Goal: Task Accomplishment & Management: Complete application form

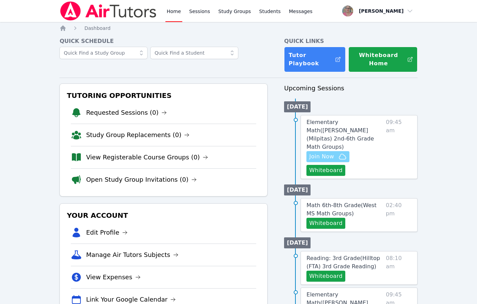
click at [323, 153] on span "Join Now" at bounding box center [321, 157] width 25 height 8
click at [313, 165] on button "Whiteboard" at bounding box center [325, 170] width 39 height 11
click at [37, 57] on div "Home Sessions Study Groups Students Messages Open user menu Nola Dorman Open ma…" at bounding box center [238, 307] width 477 height 614
click at [350, 121] on span "Elementary Math ( Mattos (Milpitas) 2nd-6th Grade Math Groups )" at bounding box center [339, 134] width 67 height 31
click at [350, 121] on div "Home Sessions Study Groups Students Messages Open user menu Nola Dorman Open ma…" at bounding box center [238, 307] width 477 height 614
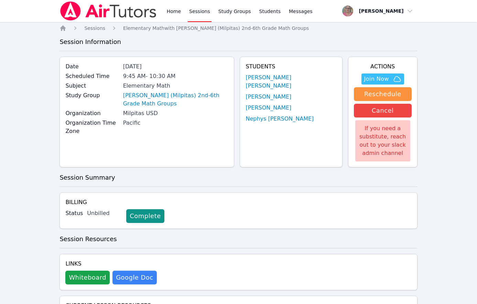
click at [192, 13] on link "Sessions" at bounding box center [200, 11] width 24 height 22
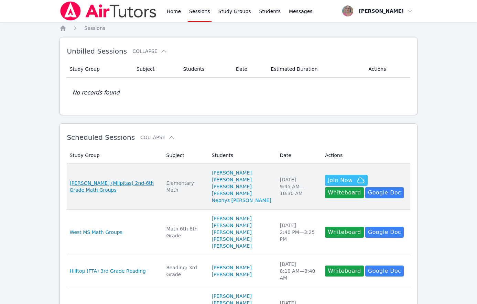
click at [79, 184] on span "[PERSON_NAME] (Milpitas) 2nd-6th Grade Math Groups" at bounding box center [113, 187] width 88 height 14
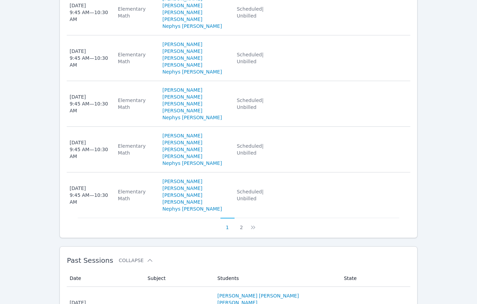
scroll to position [555, 0]
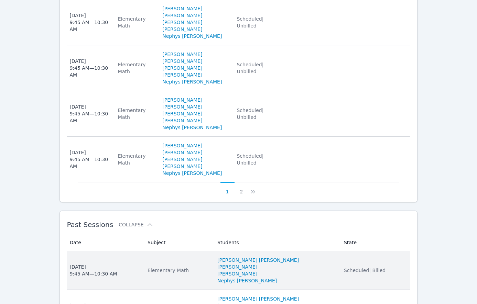
click at [100, 264] on div "Tue Oct 7, 2025 9:45 AM — 10:30 AM" at bounding box center [92, 271] width 47 height 14
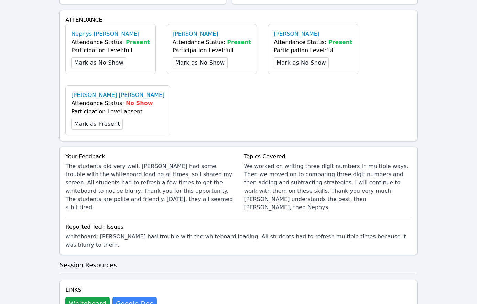
scroll to position [228, 0]
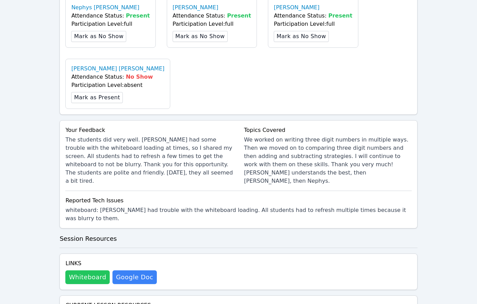
click at [97, 271] on button "Whiteboard" at bounding box center [87, 278] width 44 height 14
click at [42, 196] on div "Home Sessions Study Groups Students Messages Open user menu Nola Dorman Open ma…" at bounding box center [238, 163] width 477 height 783
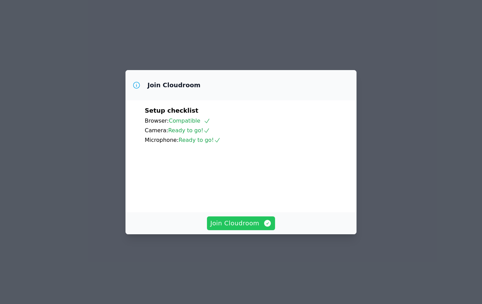
click at [219, 228] on span "Join Cloudroom" at bounding box center [241, 224] width 62 height 10
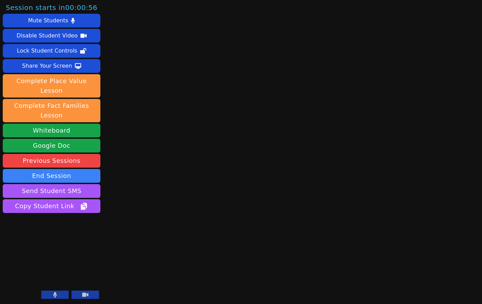
click at [135, 133] on div "Session starts in 00:00:56 Mute Students Disable Student Video Lock Student Con…" at bounding box center [241, 152] width 482 height 304
click at [59, 295] on button at bounding box center [54, 295] width 27 height 8
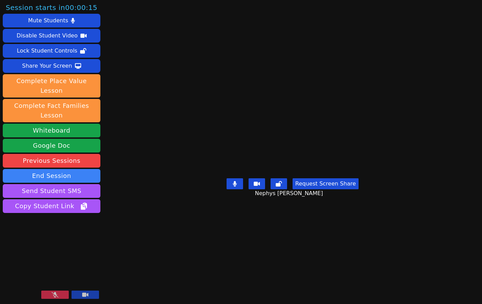
click at [58, 292] on button at bounding box center [54, 295] width 27 height 8
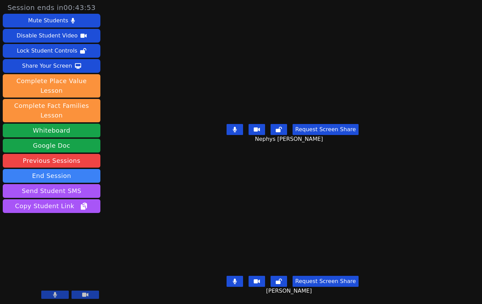
click at [137, 238] on div "Session ends in 00:43:53 Mute Students Disable Student Video Lock Student Contr…" at bounding box center [241, 152] width 482 height 304
click at [102, 225] on aside "Session ends in 00:42:46 Mute Students Disable Student Video Lock Student Contr…" at bounding box center [51, 152] width 103 height 304
click at [118, 226] on div "Session ends in 00:41:52 Mute Students Disable Student Video Lock Student Contr…" at bounding box center [241, 152] width 482 height 304
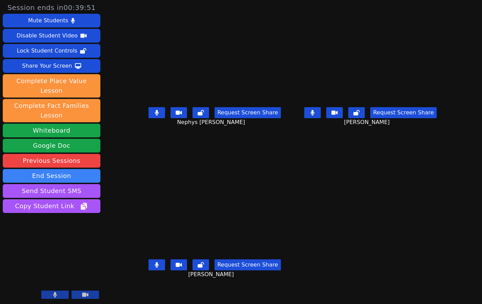
click at [28, 227] on aside "Session ends in 00:39:51 Mute Students Disable Student Video Lock Student Contr…" at bounding box center [51, 152] width 103 height 304
click at [65, 214] on aside "Session ends in 00:39:44 Mute Students Disable Student Video Lock Student Contr…" at bounding box center [51, 152] width 103 height 304
click at [148, 118] on button at bounding box center [156, 112] width 16 height 11
click at [315, 115] on icon at bounding box center [312, 112] width 4 height 5
drag, startPoint x: 138, startPoint y: 289, endPoint x: 147, endPoint y: 284, distance: 10.2
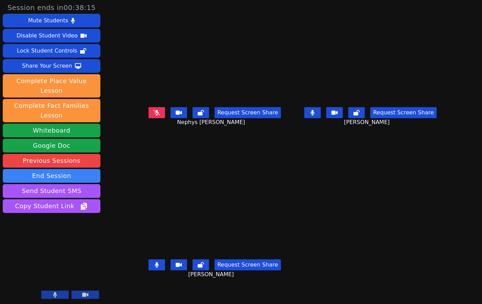
click at [140, 284] on div "Request Screen Share Kendra Diaz Guzman" at bounding box center [215, 270] width 150 height 27
click at [148, 118] on button at bounding box center [156, 112] width 16 height 11
click at [148, 268] on button at bounding box center [156, 265] width 16 height 11
click at [155, 115] on icon at bounding box center [157, 112] width 4 height 5
click at [153, 268] on icon at bounding box center [156, 264] width 7 height 5
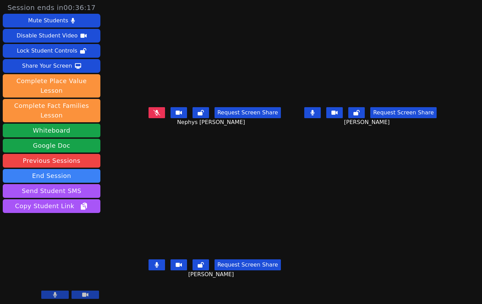
click at [140, 293] on div "Kendra Diaz Guzman Request Screen Share Kendra Diaz Guzman" at bounding box center [215, 228] width 150 height 152
click at [140, 290] on div "Kendra Diaz Guzman Request Screen Share Kendra Diaz Guzman" at bounding box center [215, 228] width 150 height 152
click at [148, 118] on button at bounding box center [156, 112] width 16 height 11
click at [178, 293] on div "Kendra Diaz Guzman Request Screen Share Kendra Diaz Guzman" at bounding box center [215, 228] width 150 height 152
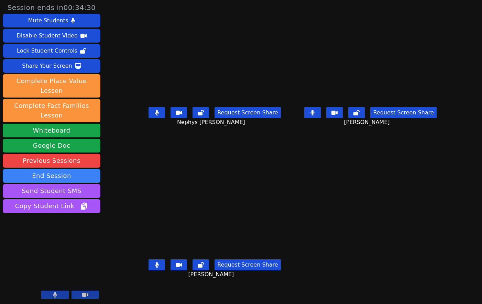
click at [148, 292] on div "Kendra Diaz Guzman Request Screen Share Kendra Diaz Guzman" at bounding box center [215, 228] width 150 height 152
click at [28, 214] on aside "Session ends in 00:32:17 Mute Students Disable Student Video Lock Student Contr…" at bounding box center [51, 152] width 103 height 304
click at [34, 221] on aside "Session ends in 00:31:44 Mute Students Disable Student Video Lock Student Contr…" at bounding box center [51, 152] width 103 height 304
click at [321, 117] on button at bounding box center [312, 112] width 16 height 11
click at [321, 118] on button at bounding box center [312, 112] width 16 height 11
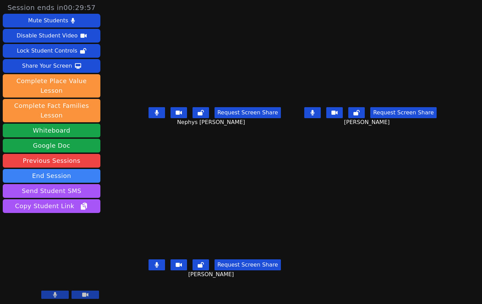
click at [41, 227] on aside "Session ends in 00:29:57 Mute Students Disable Student Video Lock Student Contr…" at bounding box center [51, 152] width 103 height 304
click at [315, 115] on icon at bounding box center [312, 112] width 4 height 5
click at [155, 268] on icon at bounding box center [157, 264] width 4 height 5
click at [31, 207] on aside "Session ends in 00:29:07 Mute Students Disable Student Video Lock Student Contr…" at bounding box center [51, 152] width 103 height 304
click at [321, 118] on button at bounding box center [312, 112] width 16 height 11
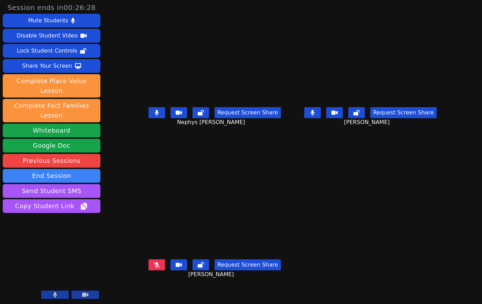
click at [57, 216] on aside "Session ends in 00:26:28 Mute Students Disable Student Video Lock Student Contr…" at bounding box center [51, 152] width 103 height 304
click at [155, 292] on div "Kendra Diaz Guzman Request Screen Share Kendra Diaz Guzman" at bounding box center [215, 228] width 150 height 152
click at [140, 295] on div "Kendra Diaz Guzman Request Screen Share Kendra Diaz Guzman" at bounding box center [215, 228] width 150 height 152
click at [315, 115] on icon at bounding box center [312, 112] width 4 height 5
click at [155, 115] on icon at bounding box center [157, 112] width 4 height 5
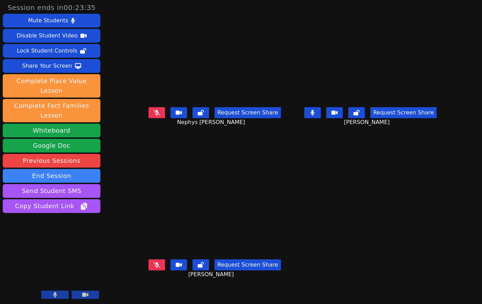
click at [153, 115] on icon at bounding box center [156, 112] width 7 height 5
click at [81, 219] on aside "Session ends in 00:22:55 Mute Students Disable Student Video Lock Student Contr…" at bounding box center [51, 152] width 103 height 304
click at [315, 115] on icon at bounding box center [312, 112] width 4 height 5
click at [360, 115] on icon at bounding box center [356, 112] width 6 height 5
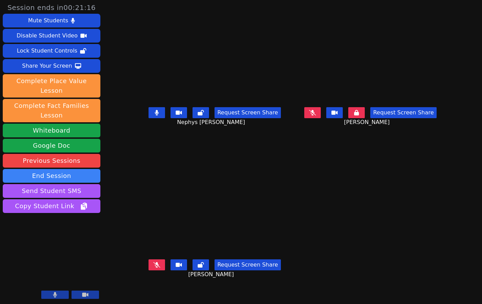
drag, startPoint x: 158, startPoint y: 286, endPoint x: 266, endPoint y: 223, distance: 125.1
click at [159, 284] on div "Request Screen Share Kendra Diaz Guzman" at bounding box center [215, 270] width 150 height 27
click at [24, 214] on aside "Session ends in 00:20:05 Mute Students Disable Student Video Lock Student Contr…" at bounding box center [51, 152] width 103 height 304
click at [49, 206] on aside "Session ends in 00:17:43 Mute Students Disable Student Video Lock Student Contr…" at bounding box center [51, 152] width 103 height 304
click at [48, 226] on aside "Session ends in 00:13:23 Mute Students Disable Student Video Lock Student Contr…" at bounding box center [51, 152] width 103 height 304
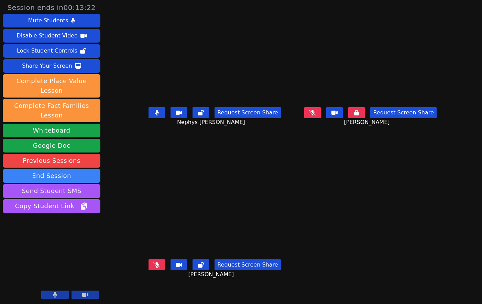
click at [365, 118] on button at bounding box center [356, 112] width 16 height 11
click at [316, 115] on icon at bounding box center [312, 112] width 7 height 5
click at [60, 216] on aside "Session ends in 00:12:08 Mute Students Disable Student Video Lock Student Contr…" at bounding box center [51, 152] width 103 height 304
click at [54, 232] on aside "Session ends in 00:10:58 Mute Students Disable Student Video Lock Student Contr…" at bounding box center [51, 152] width 103 height 304
click at [16, 226] on aside "Session ends in 00:10:28 Mute Students Disable Student Video Lock Student Contr…" at bounding box center [51, 152] width 103 height 304
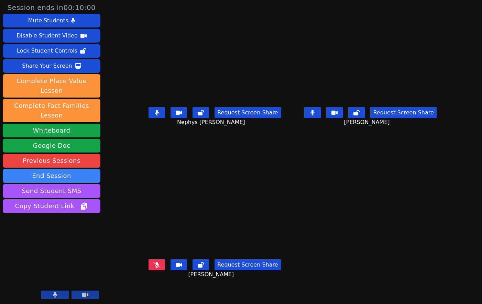
click at [321, 119] on div "Request Screen Share Aarush Balaji" at bounding box center [370, 117] width 150 height 27
click at [315, 115] on icon at bounding box center [312, 112] width 4 height 5
click at [148, 118] on button at bounding box center [156, 112] width 16 height 11
click at [321, 118] on button at bounding box center [312, 112] width 16 height 11
click at [49, 208] on aside "Session ends in 00:08:12 Mute Students Disable Student Video Lock Student Contr…" at bounding box center [51, 152] width 103 height 304
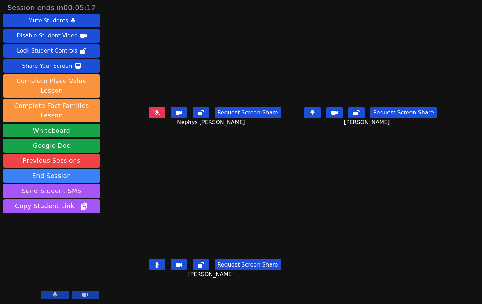
click at [25, 218] on aside "Session ends in 00:05:17 Mute Students Disable Student Video Lock Student Contr…" at bounding box center [51, 152] width 103 height 304
click at [62, 218] on aside "Session ends in 00:04:13 Mute Students Disable Student Video Lock Student Contr…" at bounding box center [51, 152] width 103 height 304
click at [33, 216] on aside "Session ends in 00:03:44 Mute Students Disable Student Video Lock Student Contr…" at bounding box center [51, 152] width 103 height 304
click at [74, 217] on aside "Session ends in 00:02:29 Mute Students Disable Student Video Lock Student Contr…" at bounding box center [51, 152] width 103 height 304
click at [23, 207] on aside "Session ends in 00:00:41 Mute Students Disable Student Video Lock Student Contr…" at bounding box center [51, 152] width 103 height 304
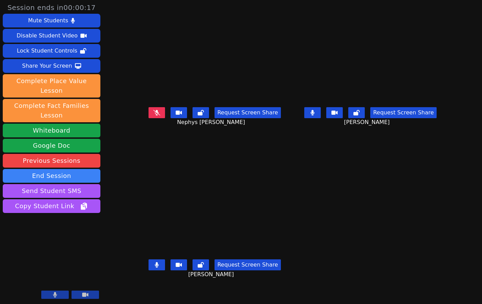
click at [67, 224] on aside "Session ends in 00:00:17 Mute Students Disable Student Video Lock Student Contr…" at bounding box center [51, 152] width 103 height 304
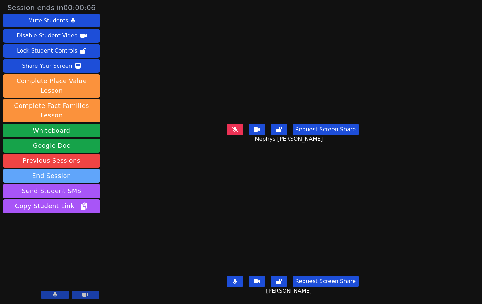
click at [56, 169] on button "End Session" at bounding box center [52, 176] width 98 height 14
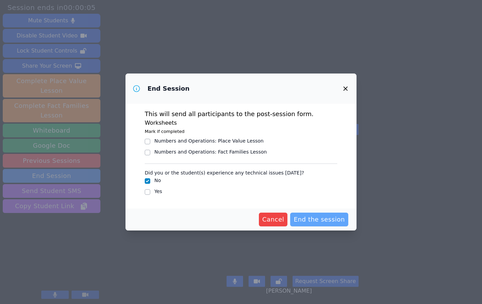
click at [315, 217] on span "End the session" at bounding box center [319, 220] width 51 height 10
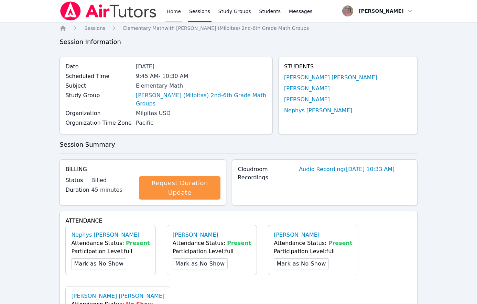
click at [175, 9] on link "Home" at bounding box center [173, 11] width 17 height 22
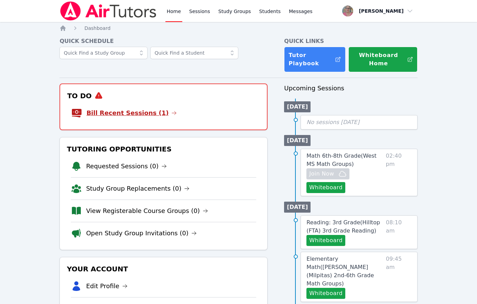
click at [139, 113] on link "Bill Recent Sessions (1)" at bounding box center [131, 113] width 90 height 10
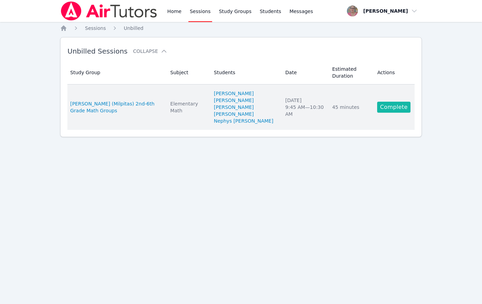
click at [398, 102] on link "Complete" at bounding box center [393, 107] width 33 height 11
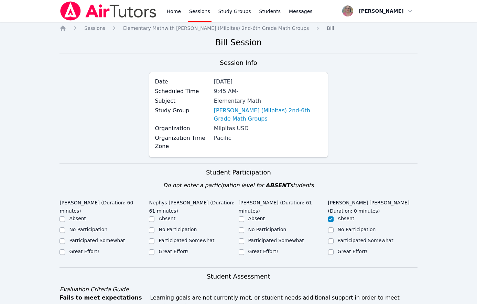
click at [84, 249] on label "Great Effort!" at bounding box center [84, 251] width 30 height 5
click at [65, 250] on input "Great Effort!" at bounding box center [61, 252] width 5 height 5
checkbox input "true"
click at [180, 249] on label "Great Effort!" at bounding box center [173, 251] width 30 height 5
click at [154, 250] on input "Great Effort!" at bounding box center [151, 252] width 5 height 5
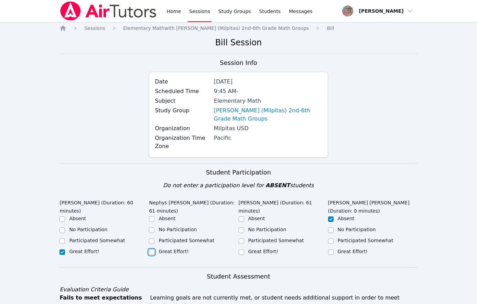
checkbox input "true"
click at [252, 252] on label "Great Effort!" at bounding box center [263, 251] width 30 height 5
click at [244, 252] on input "Great Effort!" at bounding box center [241, 252] width 5 height 5
checkbox input "true"
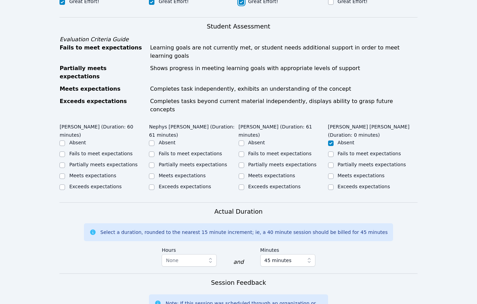
scroll to position [252, 0]
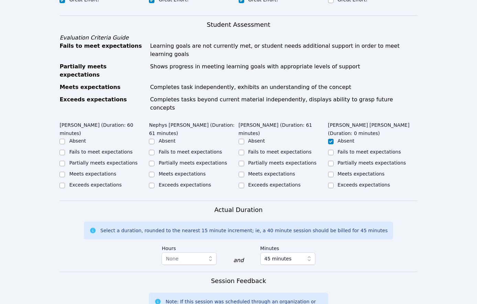
click at [253, 160] on label "Partially meets expectations" at bounding box center [282, 162] width 68 height 5
click at [244, 161] on input "Partially meets expectations" at bounding box center [241, 163] width 5 height 5
checkbox input "true"
click at [174, 160] on label "Partially meets expectations" at bounding box center [192, 162] width 68 height 5
click at [154, 161] on input "Partially meets expectations" at bounding box center [151, 163] width 5 height 5
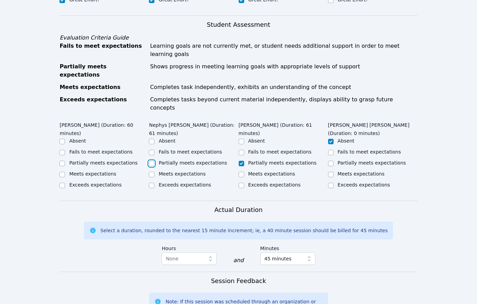
checkbox input "true"
click at [95, 137] on ul "Absent Fails to meet expectations Partially meets expectations Meets expectatio…" at bounding box center [103, 163] width 89 height 52
click at [95, 160] on label "Partially meets expectations" at bounding box center [103, 162] width 68 height 5
click at [65, 161] on input "Partially meets expectations" at bounding box center [61, 163] width 5 height 5
checkbox input "true"
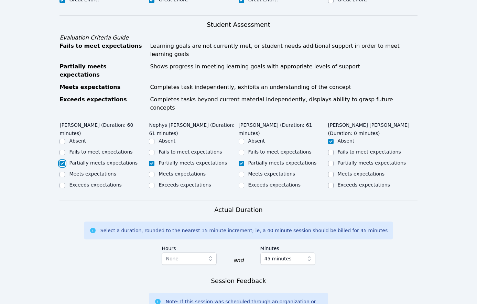
scroll to position [427, 0]
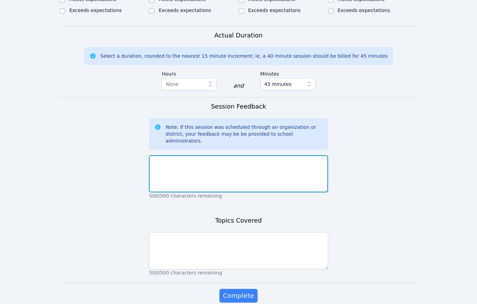
click at [203, 155] on textarea at bounding box center [238, 173] width 179 height 37
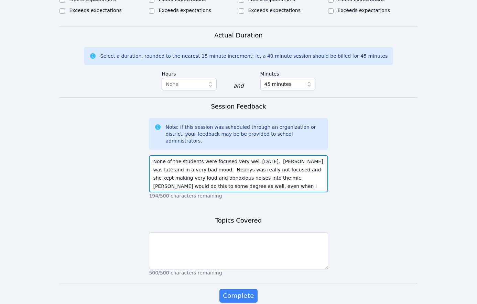
scroll to position [5, 0]
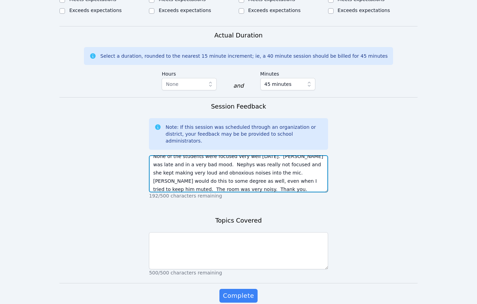
type textarea "None of the students were focused very well [DATE]. [PERSON_NAME] was late and …"
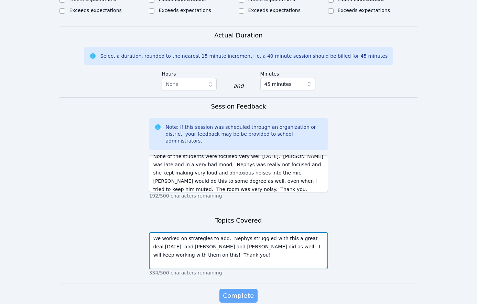
type textarea "We worked on strategies to add. Nephys struggled with this a great deal [DATE],…"
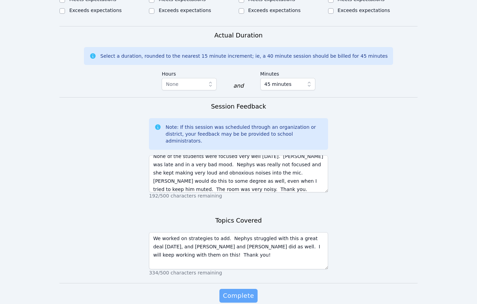
click at [242, 291] on span "Complete" at bounding box center [238, 296] width 31 height 10
